Goal: Task Accomplishment & Management: Complete application form

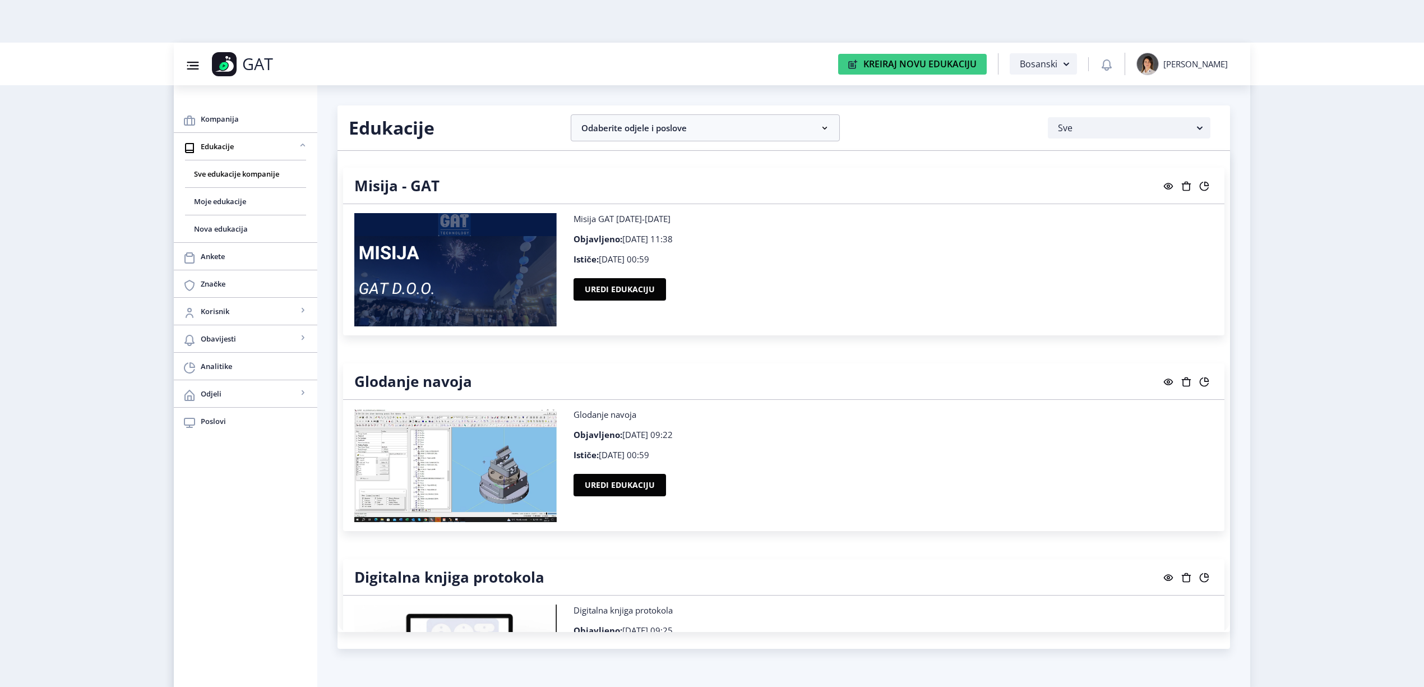
click at [1207, 187] on rect at bounding box center [1203, 185] width 11 height 11
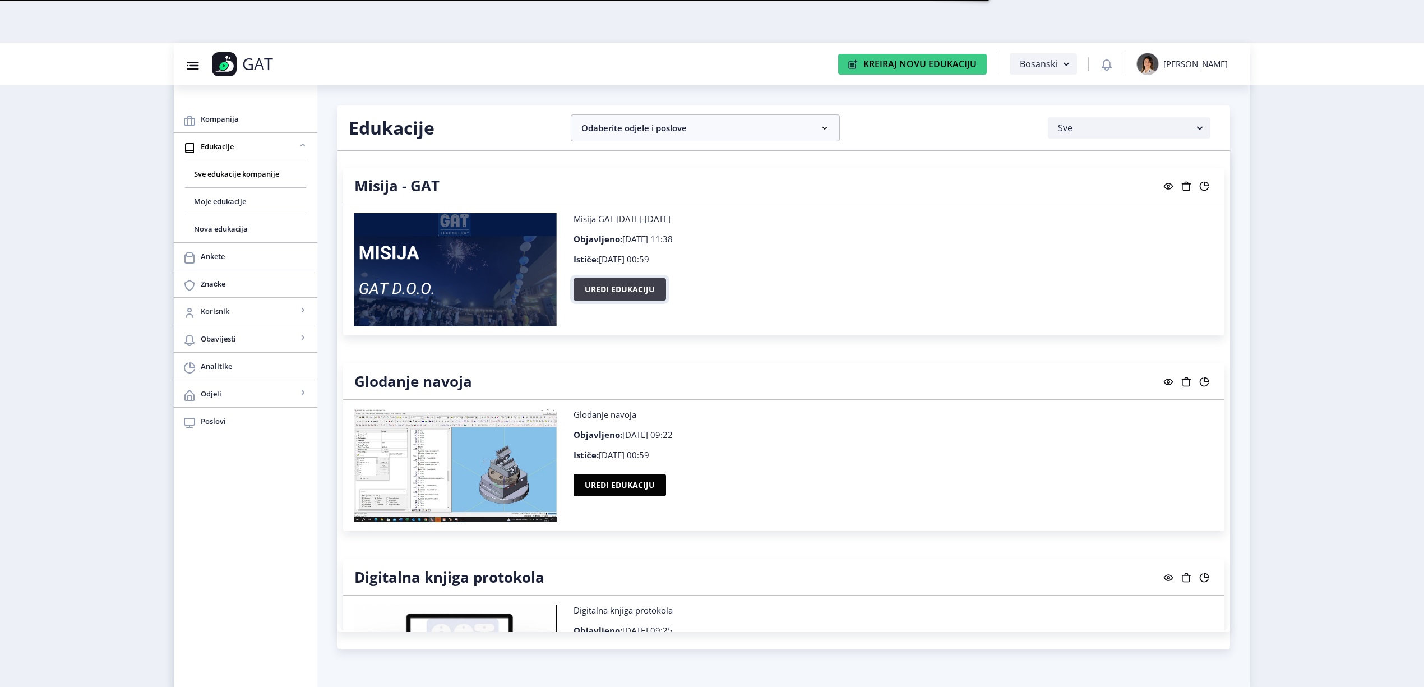
click at [644, 281] on button "Uredi edukaciju" at bounding box center [619, 289] width 92 height 22
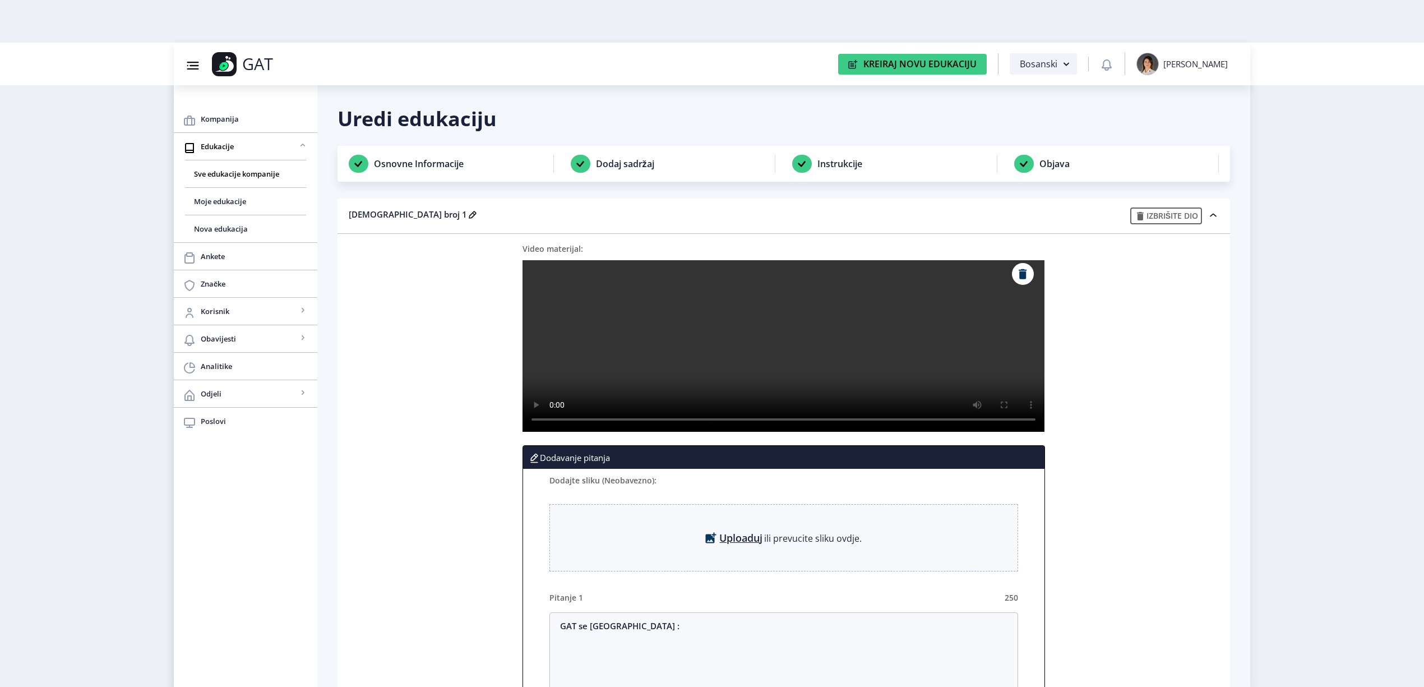
checkbox input "true"
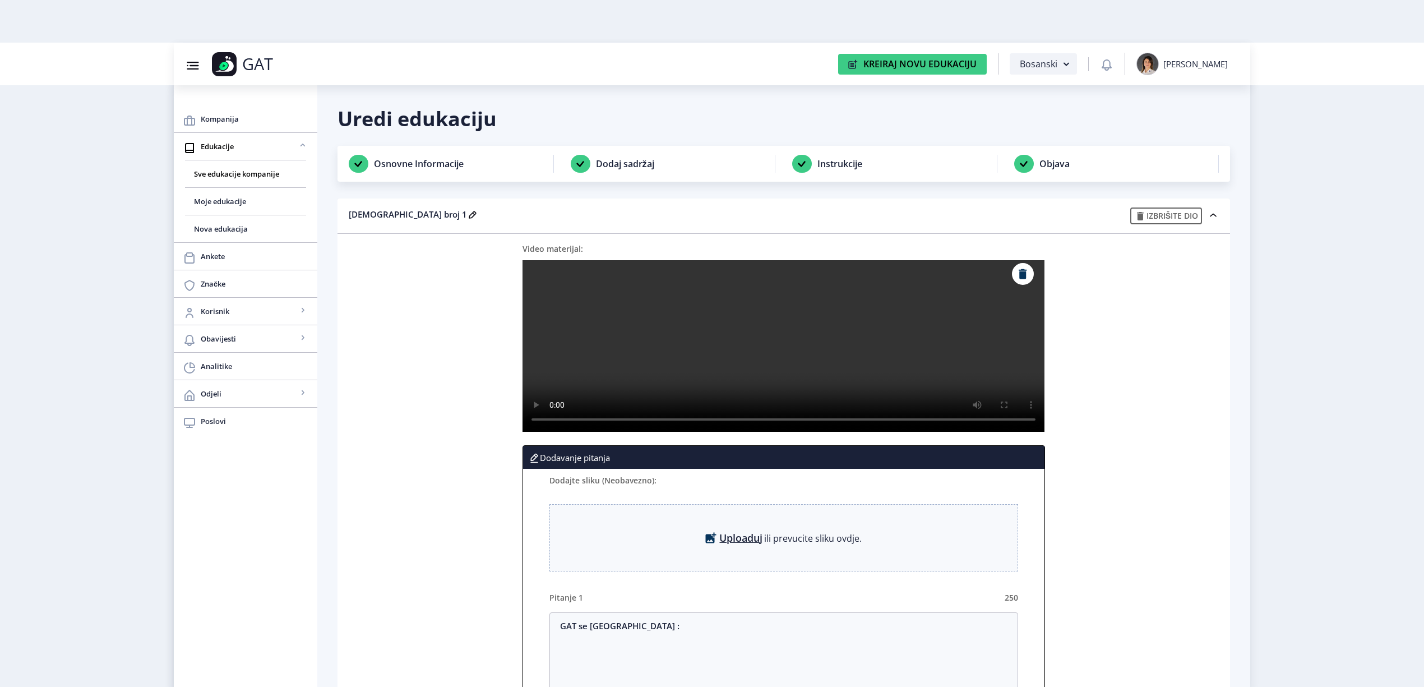
checkbox input "false"
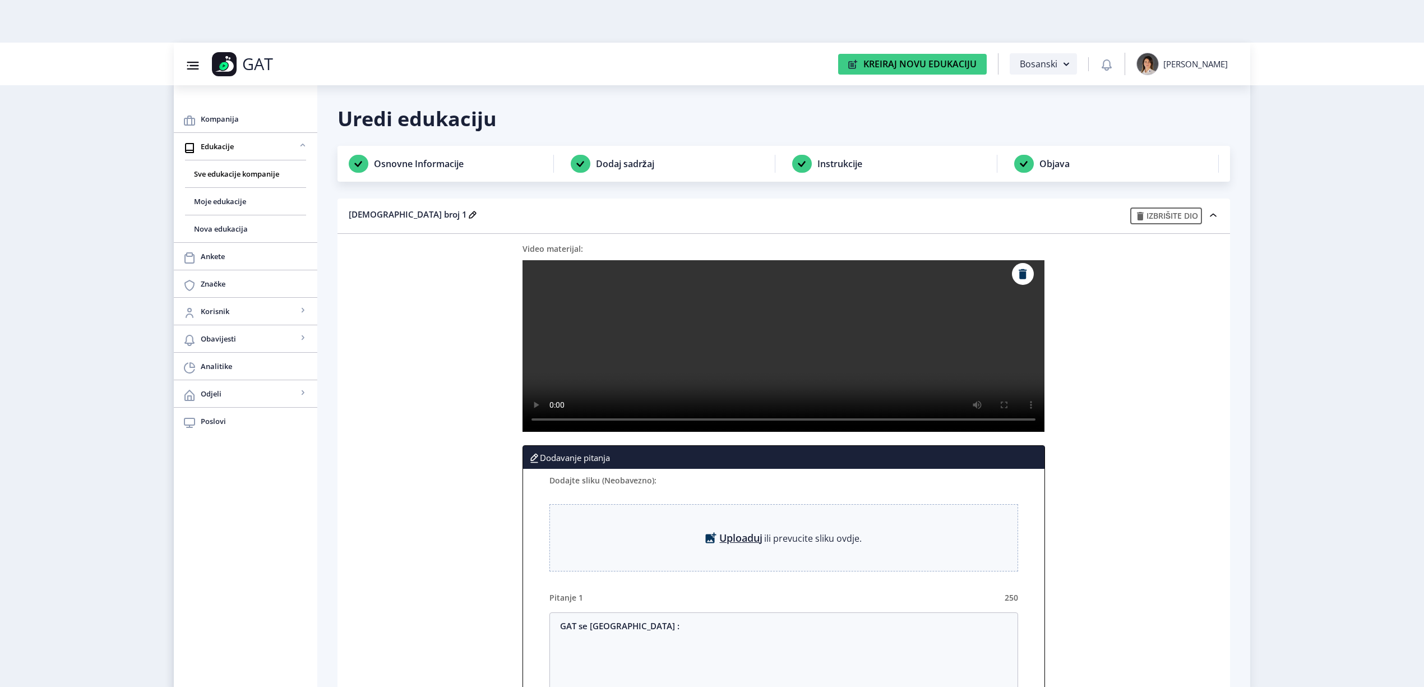
checkbox input "false"
checkbox input "true"
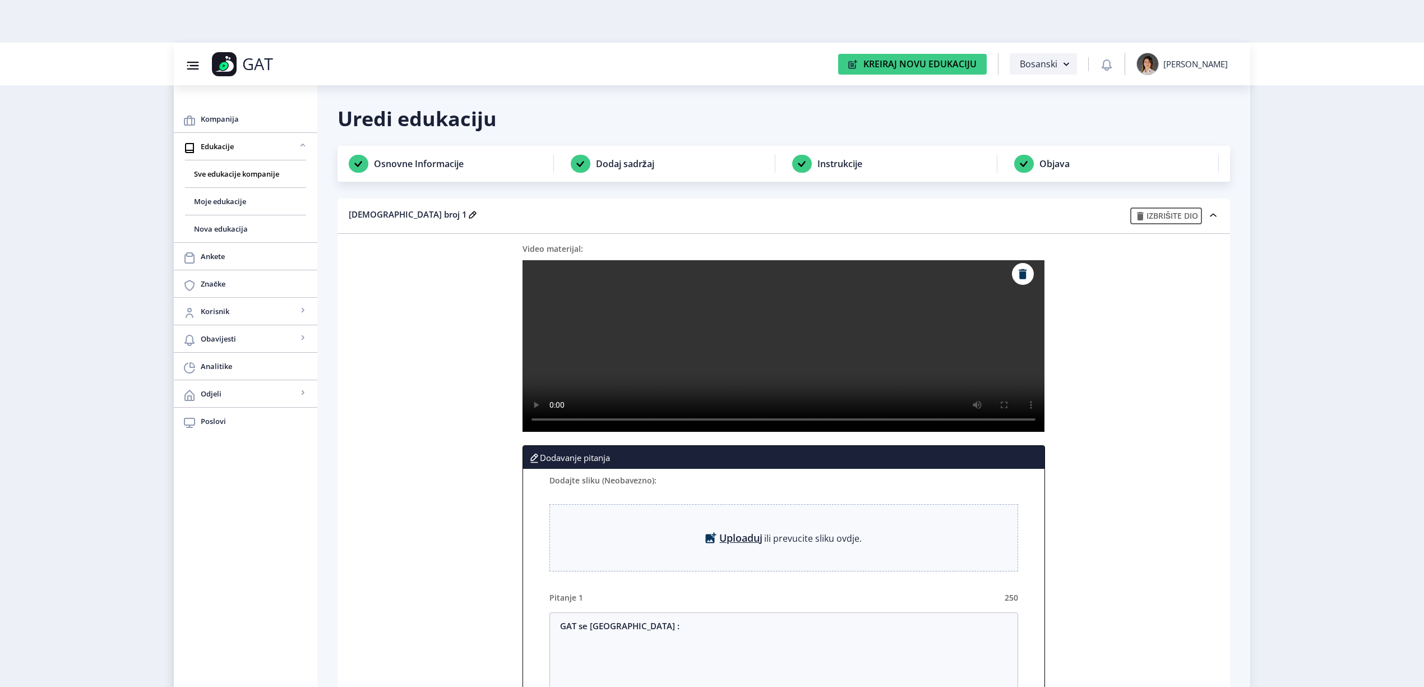
checkbox input "true"
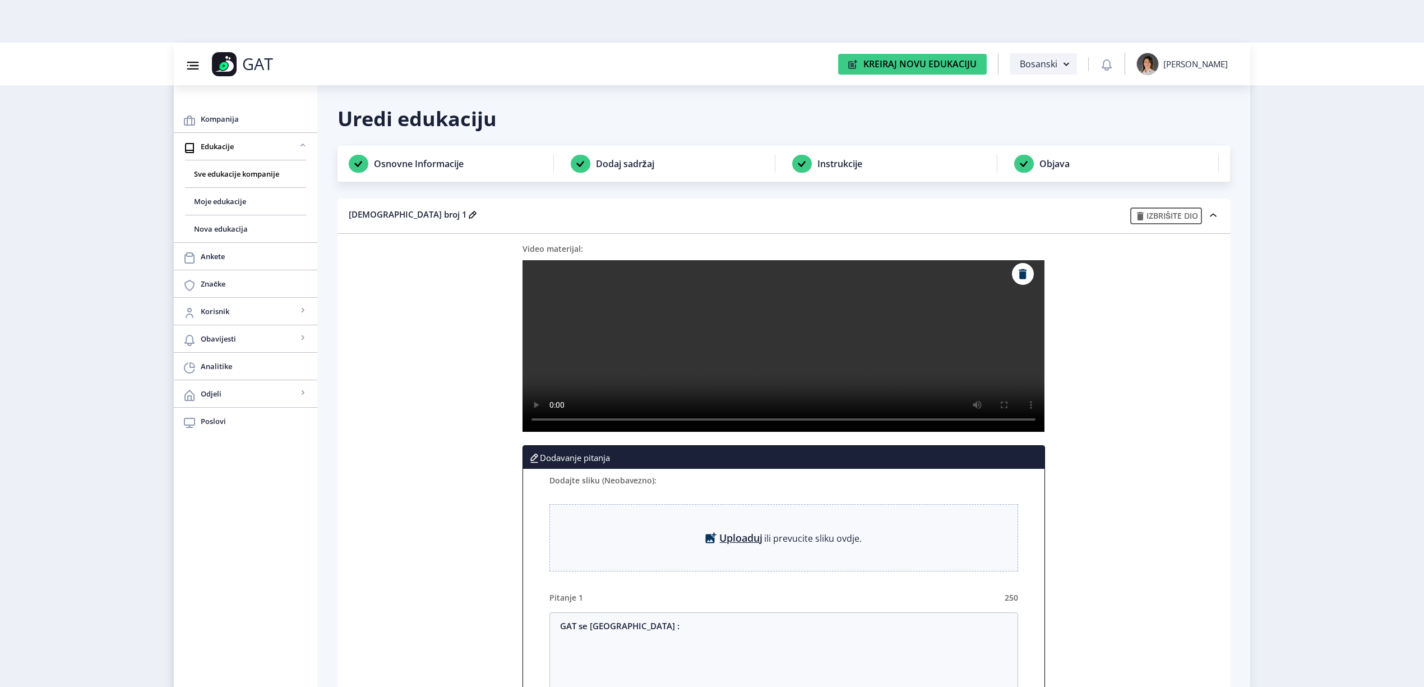
checkbox input "true"
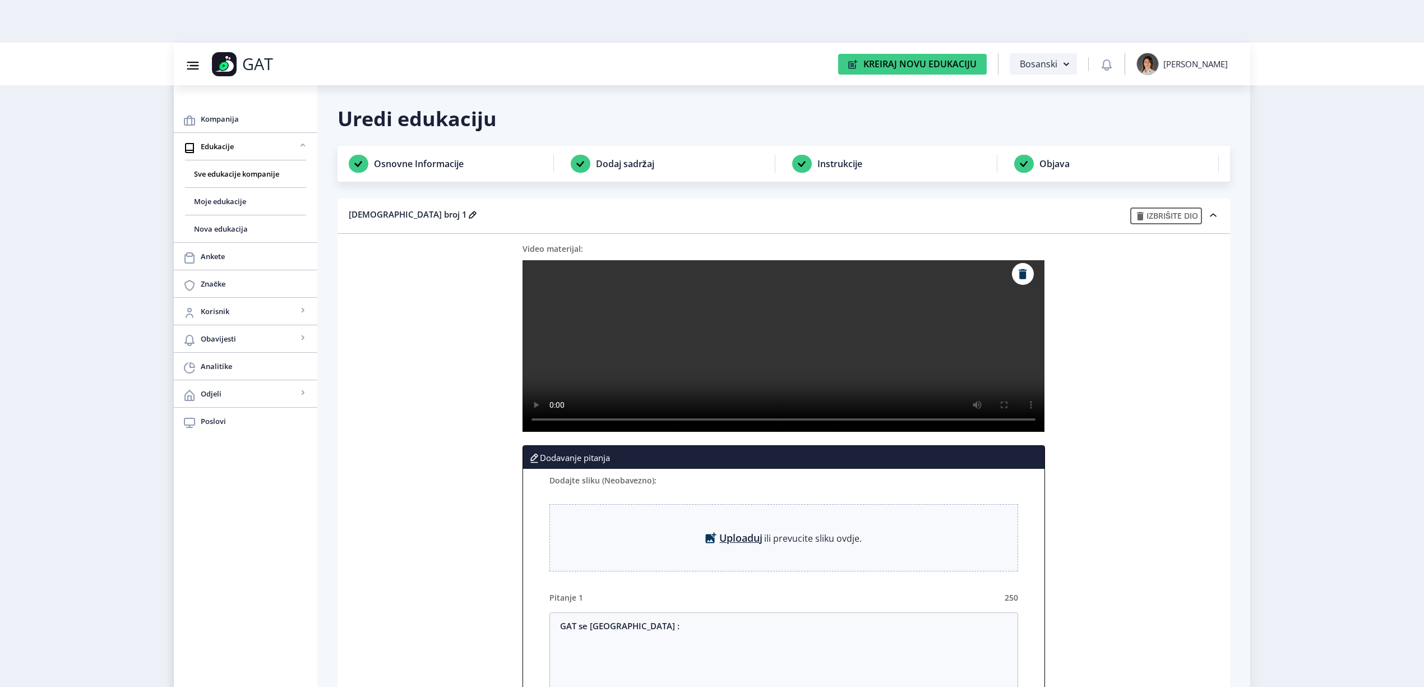
type textarea "Oblasti poslovanja za razvoj u GAT-u su : (više odgovora)"
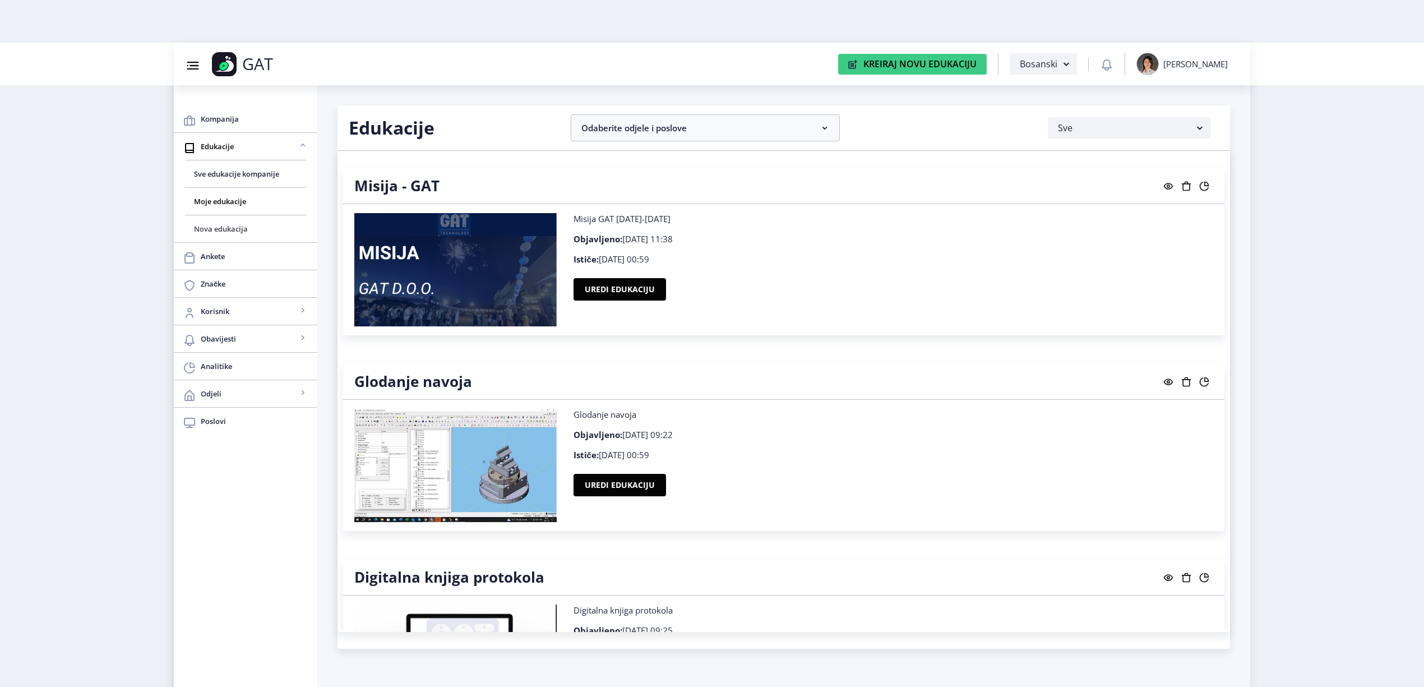
click at [195, 234] on span "Nova edukacija" at bounding box center [245, 228] width 103 height 13
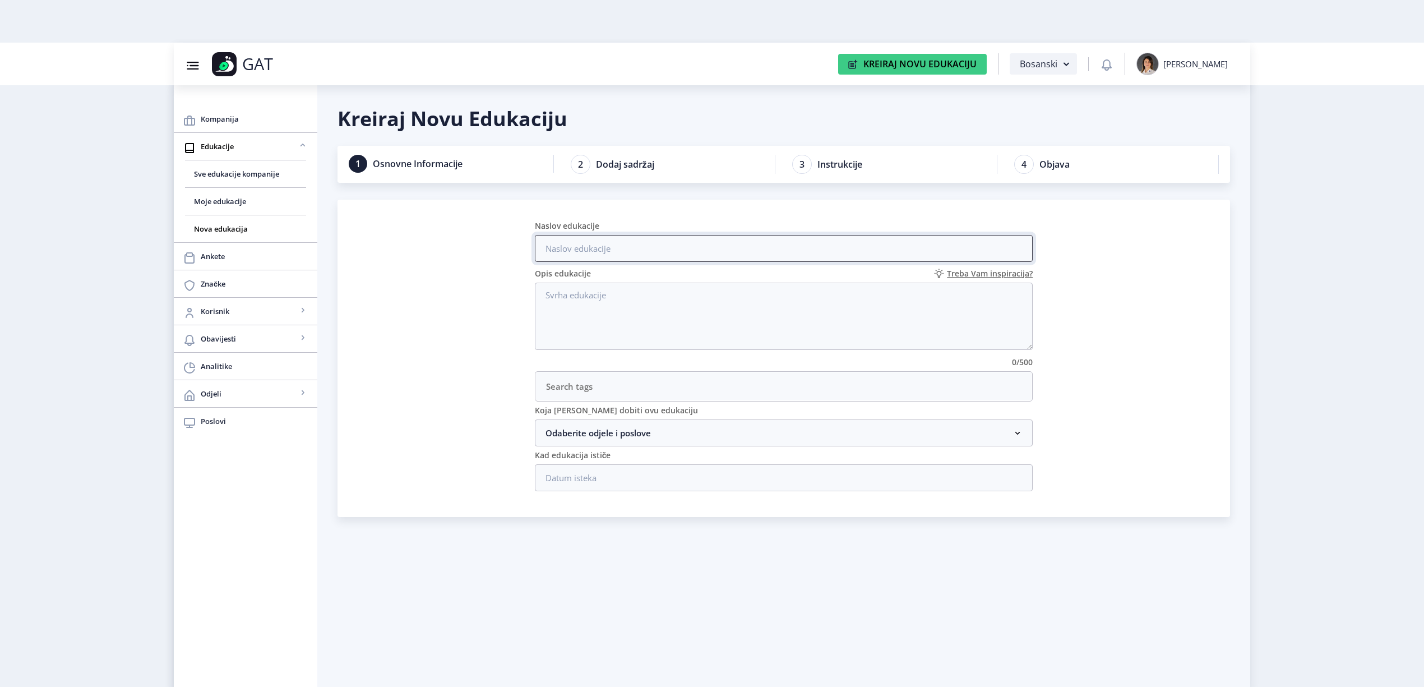
click at [675, 253] on input "Naslov edukacije" at bounding box center [784, 248] width 498 height 27
paste input "Nacin upotrebe-podesavanja masine za uvrtanje"
click at [562, 250] on input "Nacin upotrebe-podesavanja masine za uvrtanje" at bounding box center [784, 248] width 498 height 27
click at [636, 250] on input "Način upotrebe-podesavanja masine za uvrtanje" at bounding box center [784, 248] width 498 height 27
click at [681, 250] on input "Način upotrebe-podešavanja masine za uvrtanje" at bounding box center [784, 248] width 498 height 27
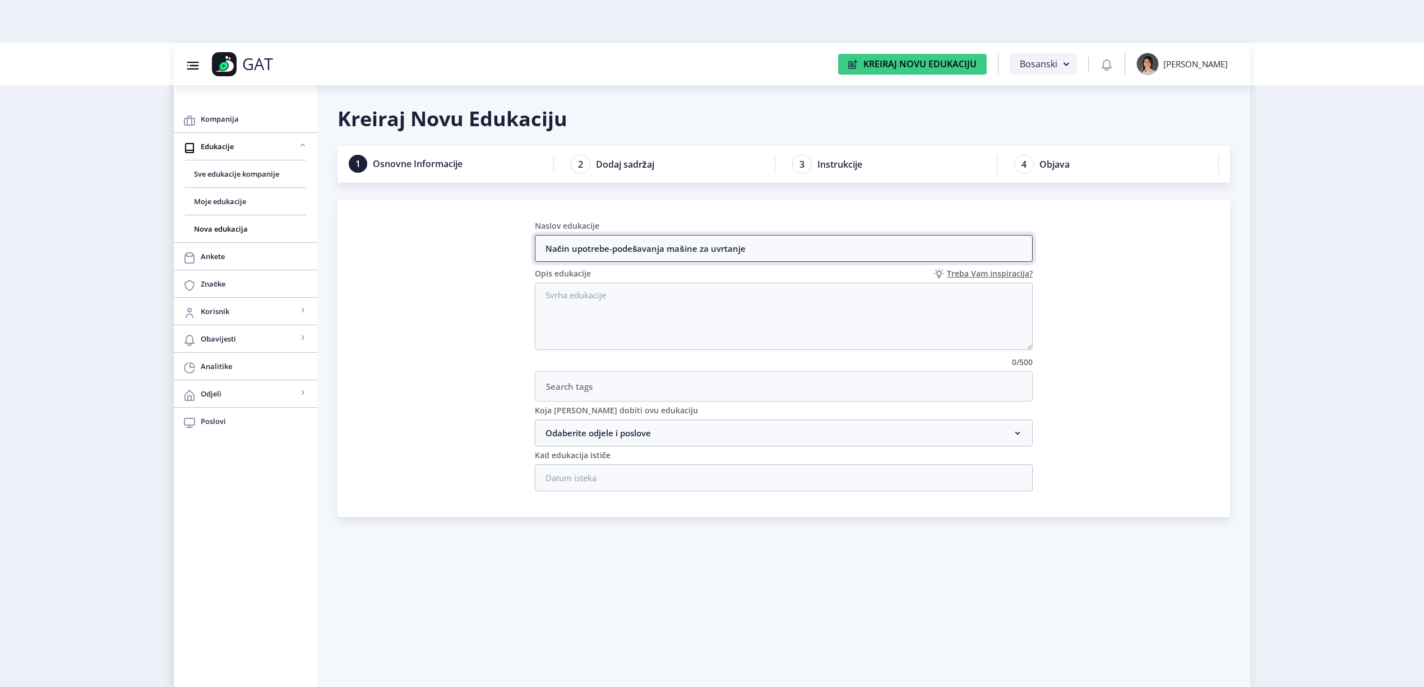
click at [805, 252] on input "Način upotrebe-podešavanja mašine za uvrtanje" at bounding box center [784, 248] width 498 height 27
type input "Način upotrebe-podešavanja mašine za uvrtanje"
drag, startPoint x: 767, startPoint y: 249, endPoint x: 435, endPoint y: 240, distance: 331.3
click at [425, 240] on nb-card "Naslov edukacije Način upotrebe-podešavanja mašine za uvrtanje Opis edukacije T…" at bounding box center [783, 358] width 892 height 317
click at [559, 307] on textarea "Opis edukacije" at bounding box center [784, 315] width 498 height 67
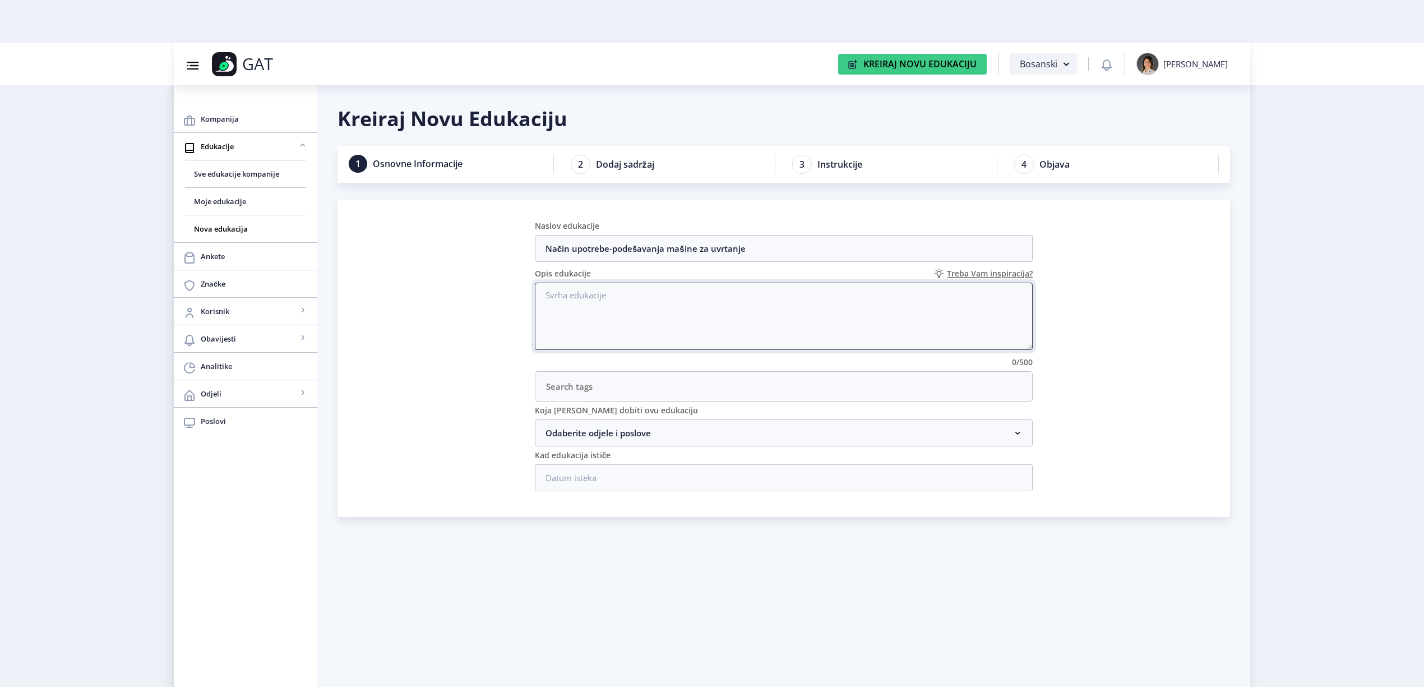
paste textarea "Način upotrebe-podešavanja mašine za uvrtanje"
type textarea "Način upotrebe-podešavanja mašine za uvrtanje helicoila"
click at [615, 253] on input "Način upotrebe-podešavanja mašine za uvrtanje" at bounding box center [784, 248] width 498 height 27
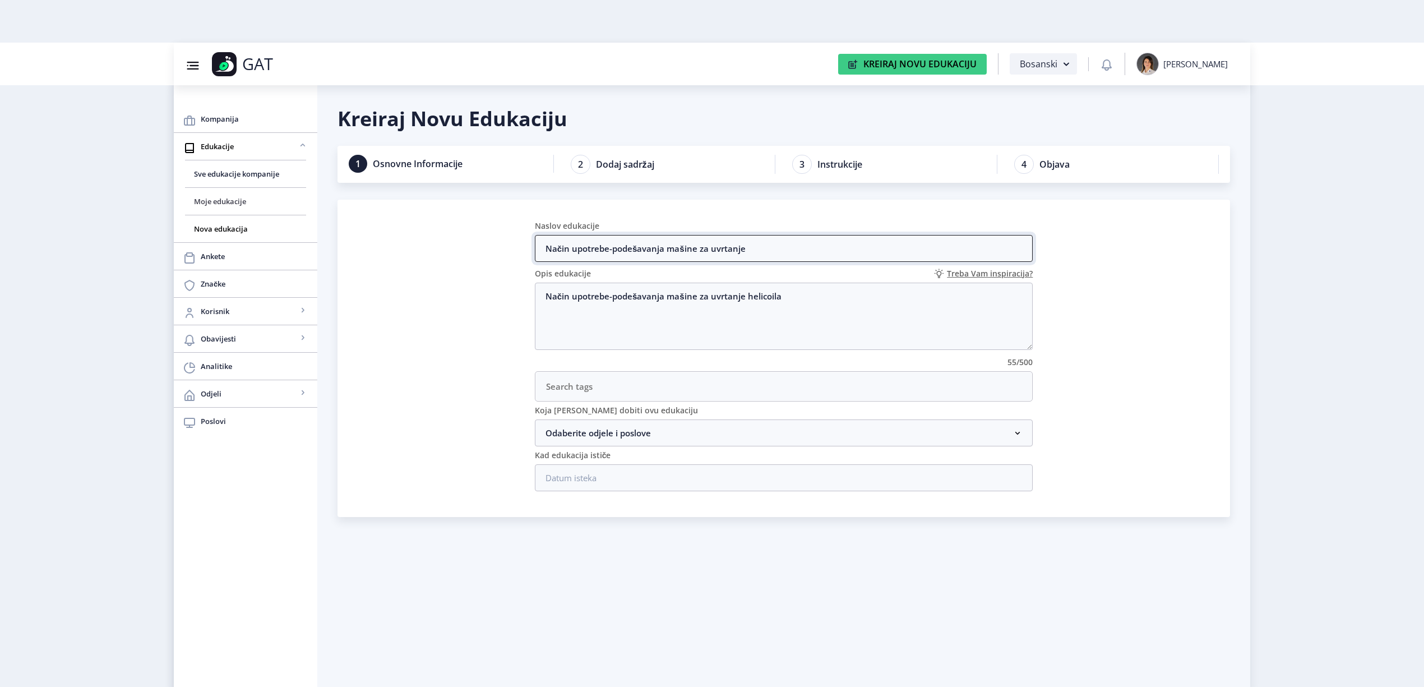
drag, startPoint x: 743, startPoint y: 248, endPoint x: 301, endPoint y: 211, distance: 443.1
click at [302, 219] on div "Kompanija Edukacije Sve edukacije kompanije Moje edukacije Nova edukacija Anket…" at bounding box center [712, 386] width 1076 height 687
click at [667, 245] on input "Upotreba i podešavanja mašine za uvrtanje hel" at bounding box center [784, 248] width 498 height 27
drag, startPoint x: 0, startPoint y: 235, endPoint x: 59, endPoint y: 135, distance: 116.3
click at [0, 229] on nb-layout "Group 43@3x Created with Sketch. GAT Kreiraj Novu Edukaciju Bosanski Adela Boto…" at bounding box center [712, 343] width 1424 height 687
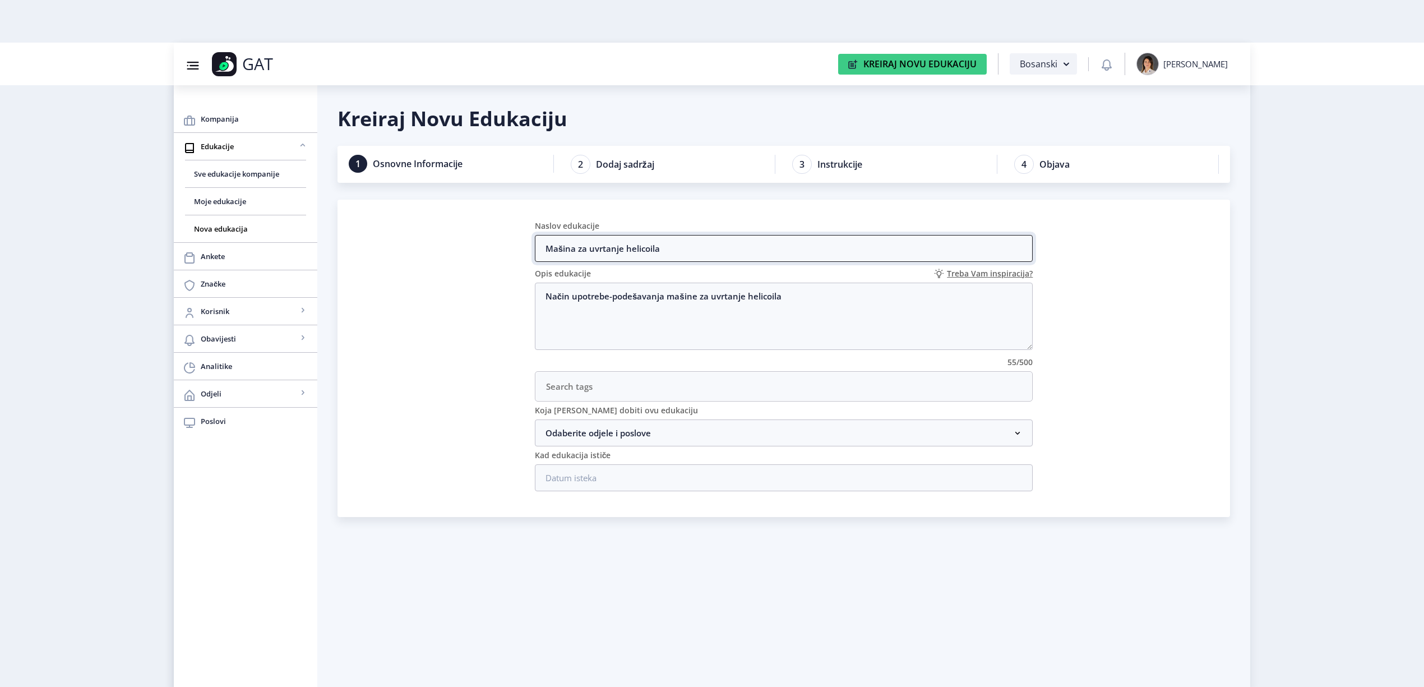
type input "Mašina za uvrtanje helicoila"
click at [678, 430] on nb-accordion-item-header "Odaberite odjele i poslove" at bounding box center [784, 432] width 498 height 27
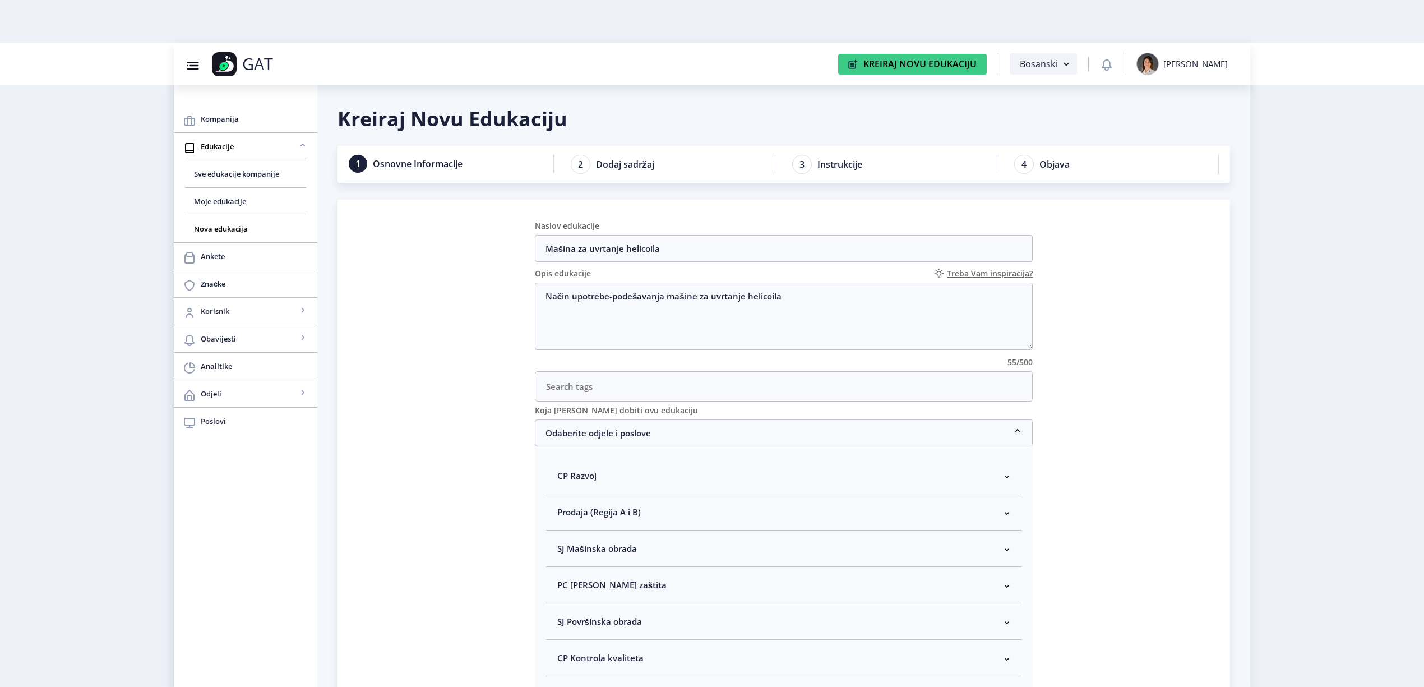
checkbox input "true"
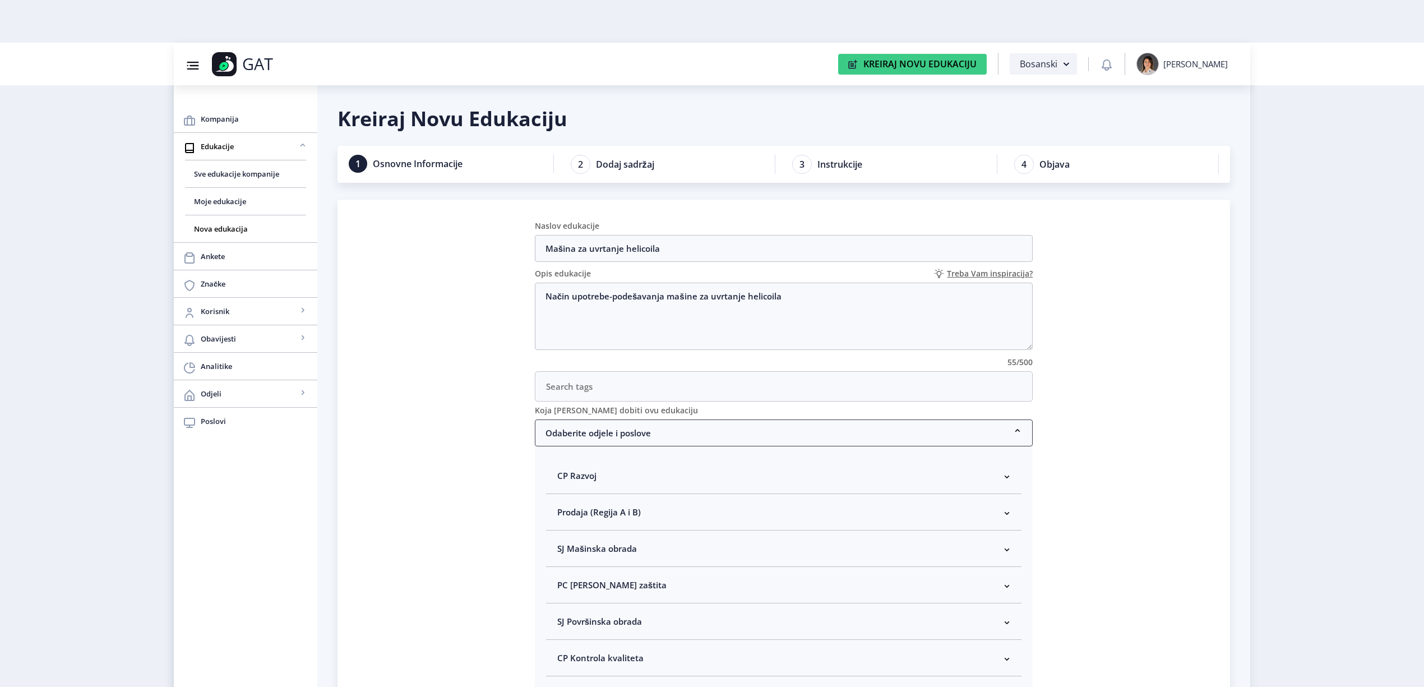
click at [717, 419] on nb-accordion-item-header "Odaberite odjele i poslove" at bounding box center [784, 432] width 498 height 27
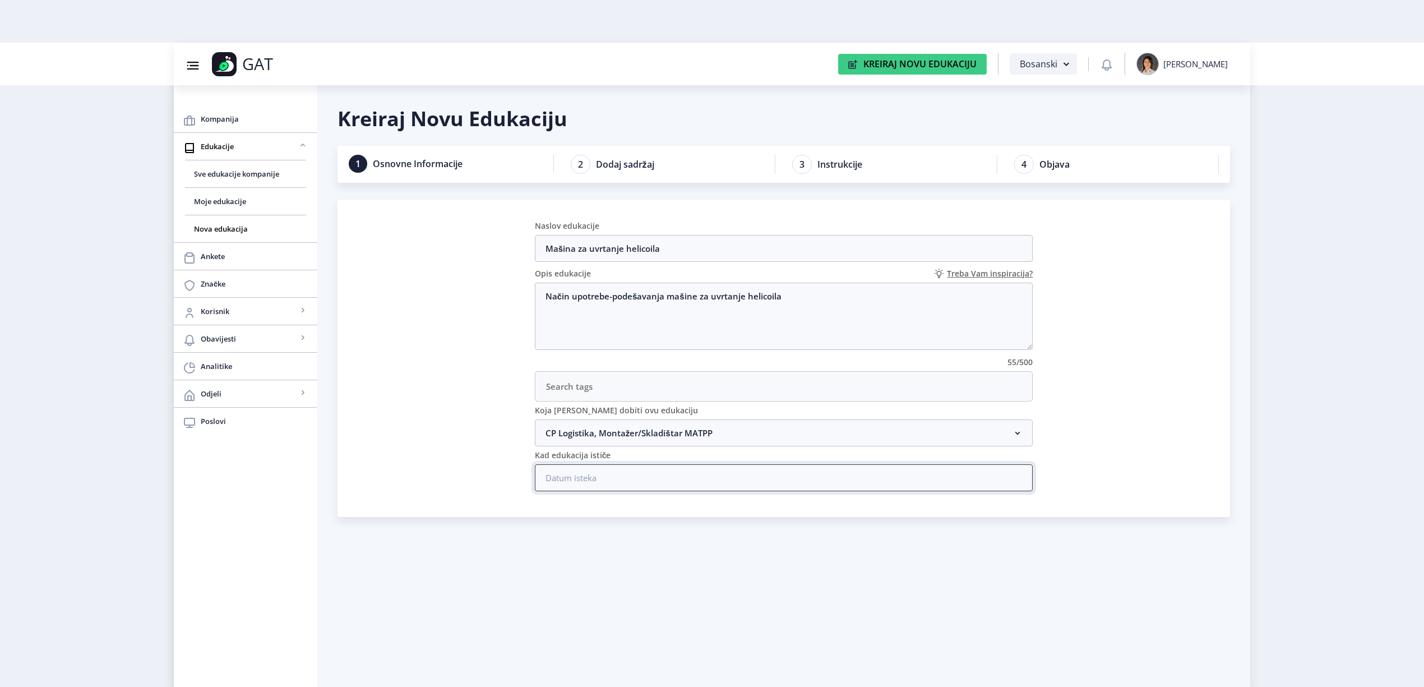
click at [656, 464] on input at bounding box center [784, 477] width 498 height 27
type input "31/12/2031"
click at [1135, 537] on nb-calendar-day-cell "31" at bounding box center [1139, 537] width 24 height 24
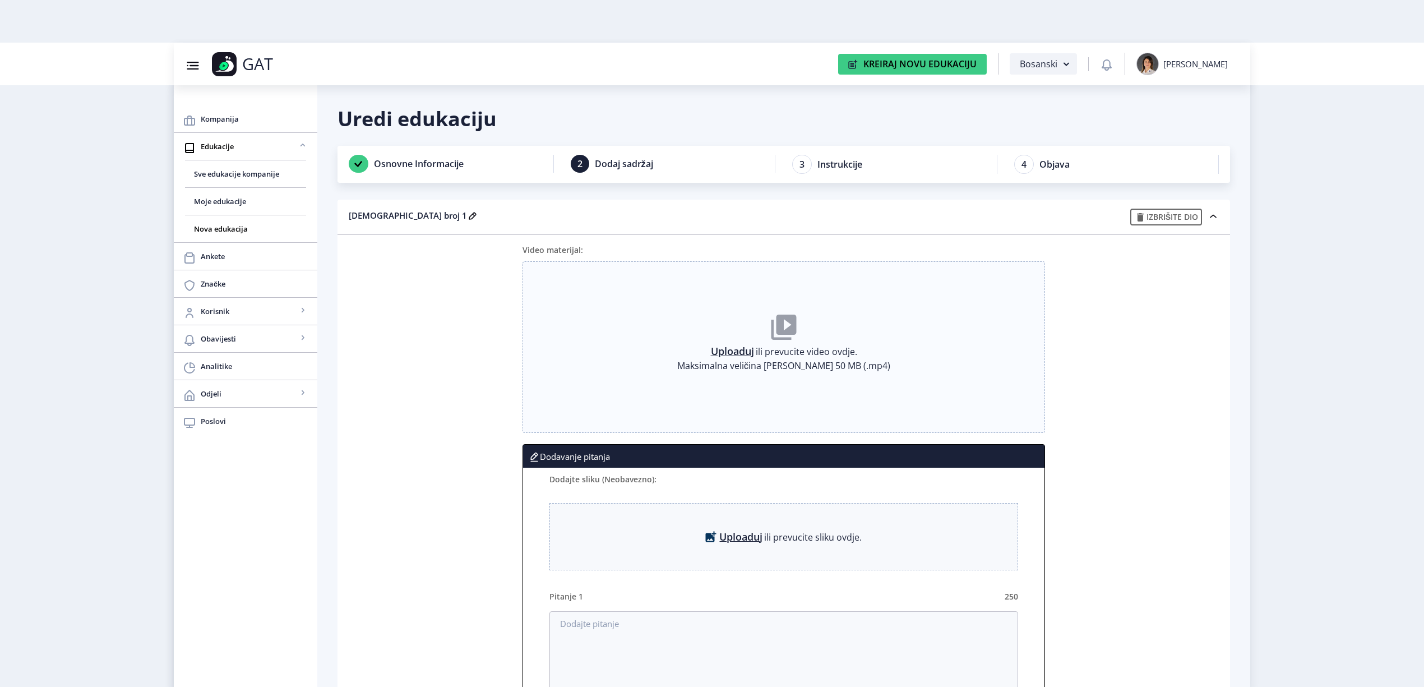
click at [734, 345] on link "Uploaduj" at bounding box center [732, 350] width 43 height 11
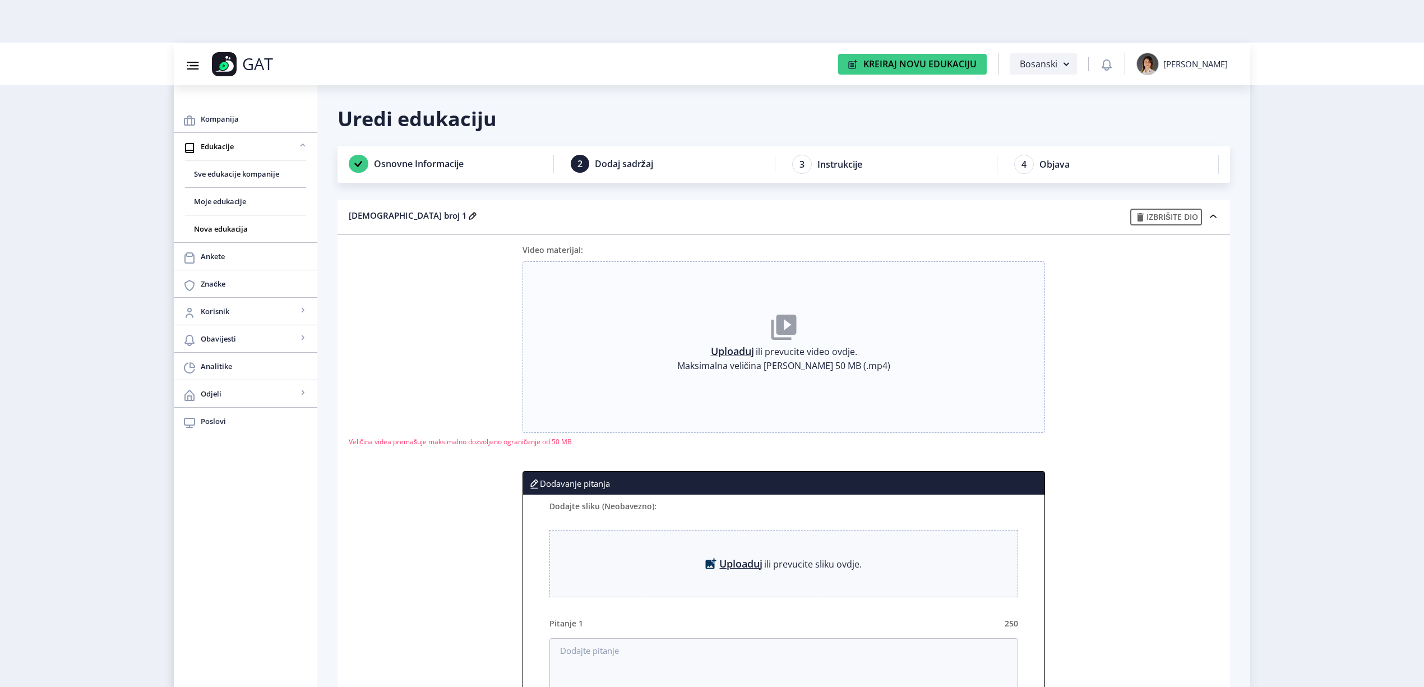
click at [794, 43] on div "Kompanija Edukacije Sve edukacije kompanije Moje edukacije Nova edukacija Anket…" at bounding box center [712, 557] width 1076 height 1028
click at [210, 178] on span "Sve edukacije kompanije" at bounding box center [245, 173] width 103 height 13
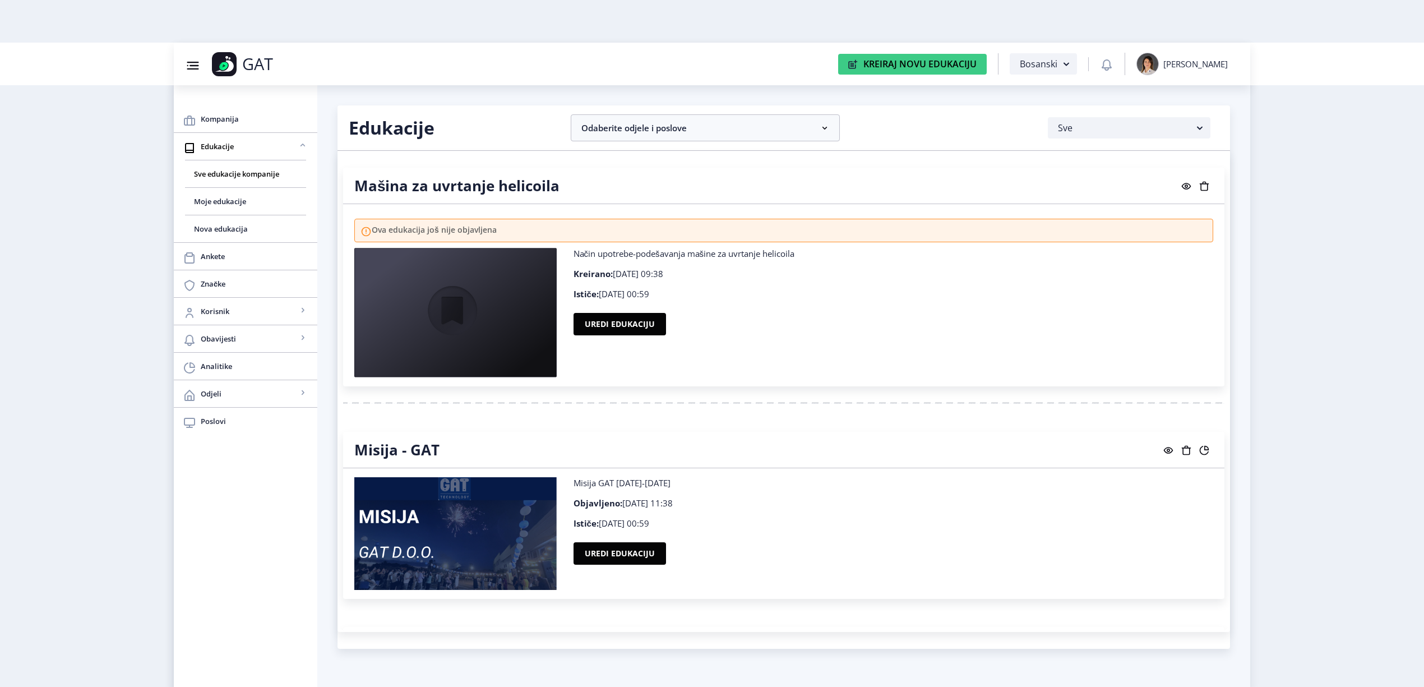
click at [1202, 186] on rect at bounding box center [1203, 185] width 11 height 11
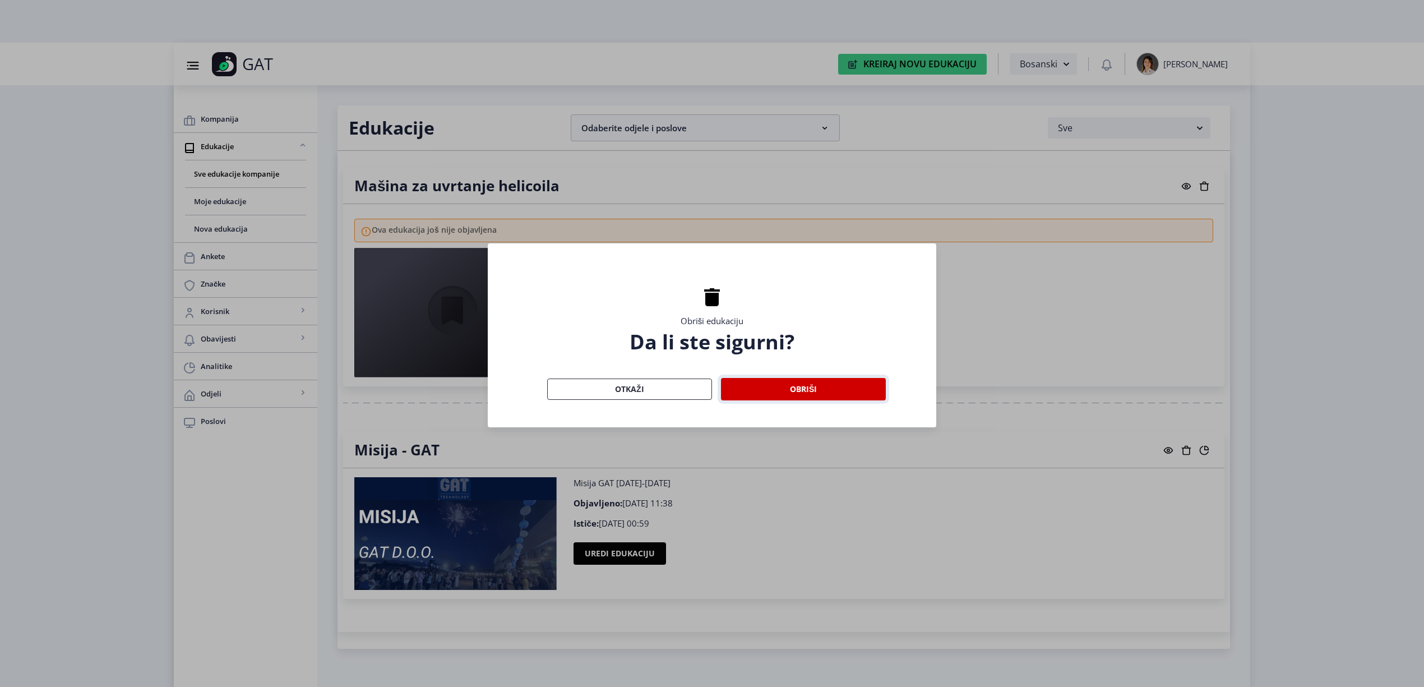
click at [835, 388] on button "Obriši" at bounding box center [803, 389] width 165 height 22
click at [840, 386] on button "Obriši" at bounding box center [803, 389] width 165 height 22
